Goal: Transaction & Acquisition: Purchase product/service

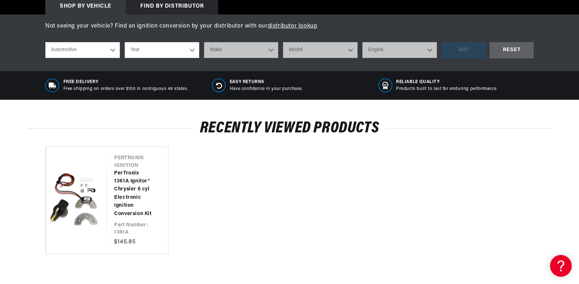
scroll to position [362, 0]
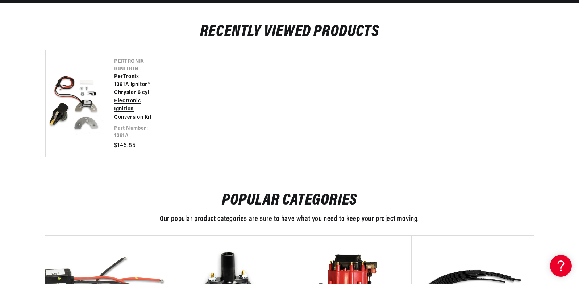
click at [131, 89] on link "PerTronix 1361A Ignitor® Chrysler 6 cyl Electronic Ignition Conversion Kit" at bounding box center [133, 97] width 39 height 49
